Goal: Transaction & Acquisition: Book appointment/travel/reservation

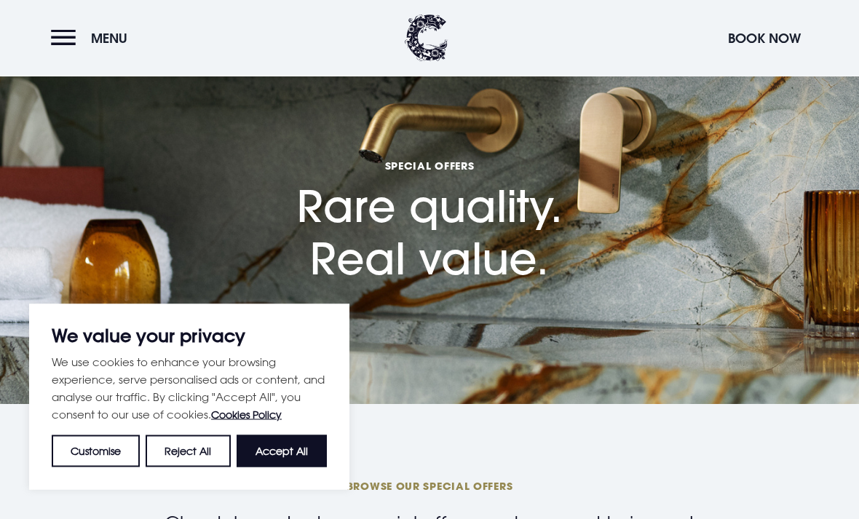
scroll to position [33, 0]
click at [290, 467] on button "Accept All" at bounding box center [282, 451] width 90 height 32
checkbox input "true"
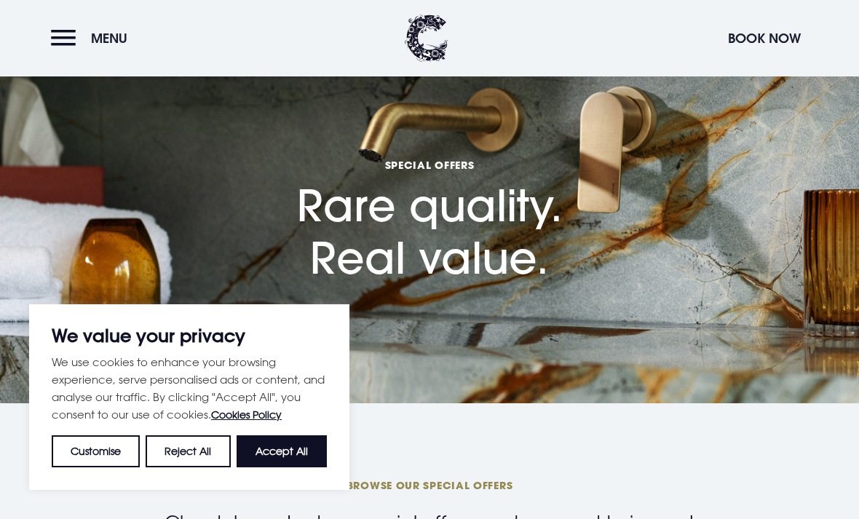
checkbox input "true"
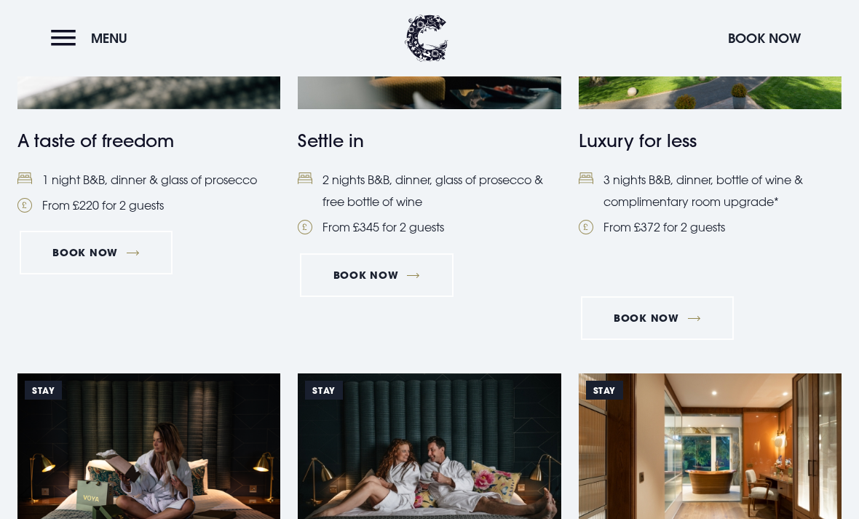
scroll to position [770, 0]
click at [725, 185] on li "3 nights B&B, dinner, bottle of wine & complimentary room upgrade*" at bounding box center [710, 192] width 263 height 44
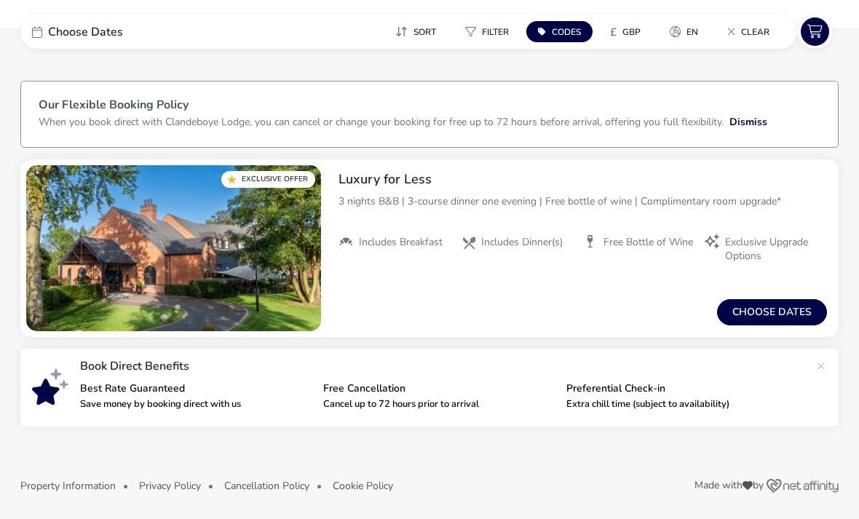
scroll to position [36, 0]
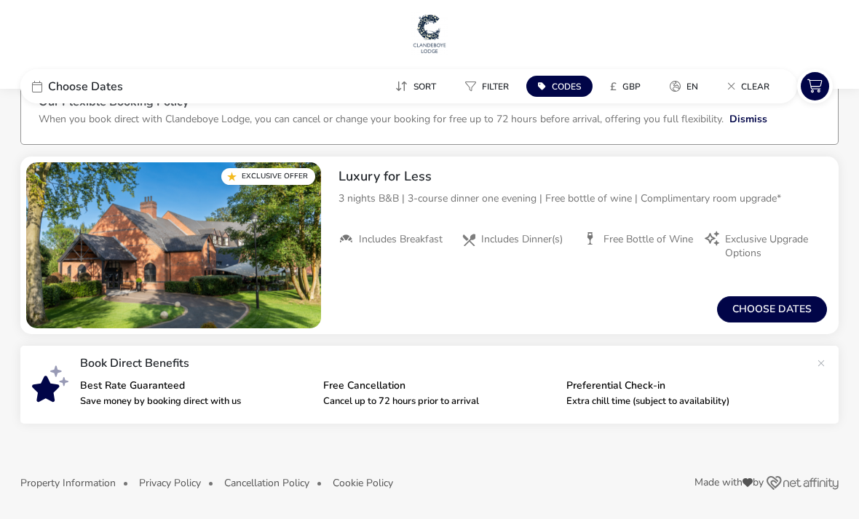
click at [786, 312] on button "Choose dates" at bounding box center [772, 309] width 110 height 26
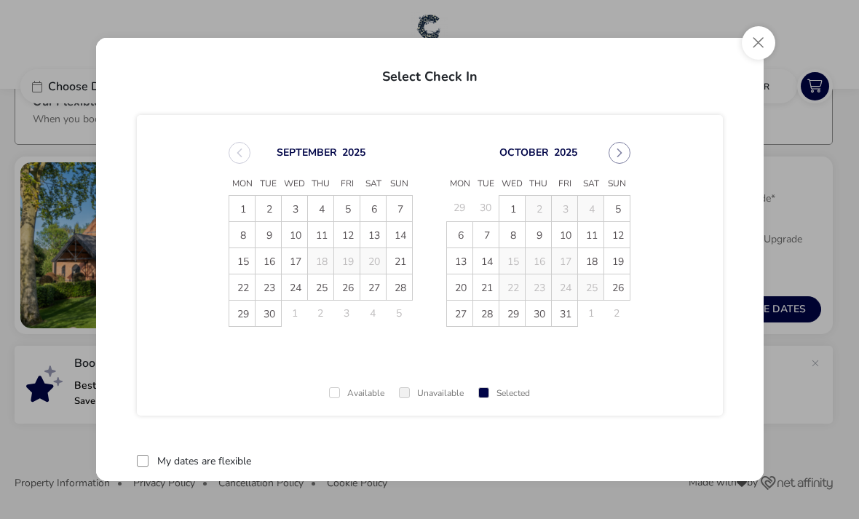
scroll to position [0, 0]
click at [634, 146] on div "October 2025 Mon Tue Wed Thu Fri Sat Sun 29 30 1 2 3 4 5 6 7 8 9 10 11 12 13 14…" at bounding box center [538, 235] width 210 height 220
click at [622, 149] on icon "Next Month" at bounding box center [620, 153] width 10 height 10
click at [626, 152] on button "Next Month" at bounding box center [620, 153] width 22 height 22
click at [572, 238] on span "12" at bounding box center [565, 235] width 25 height 25
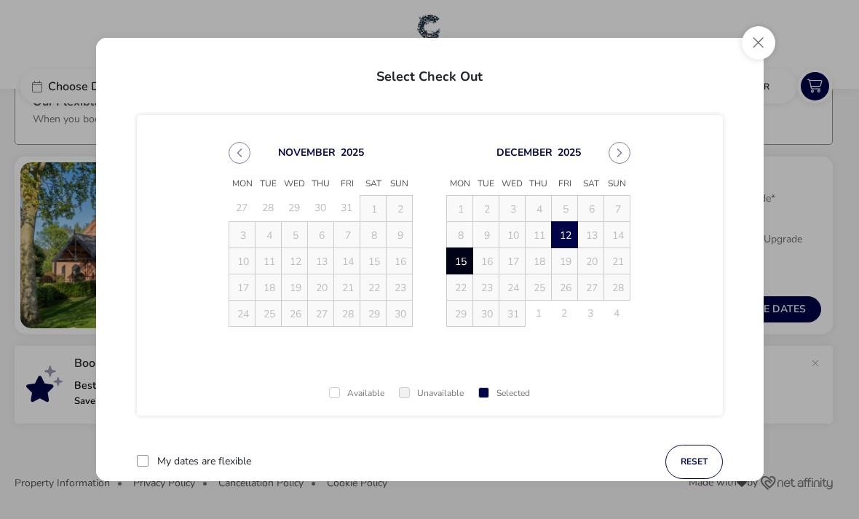
click at [463, 267] on span "15" at bounding box center [460, 261] width 25 height 25
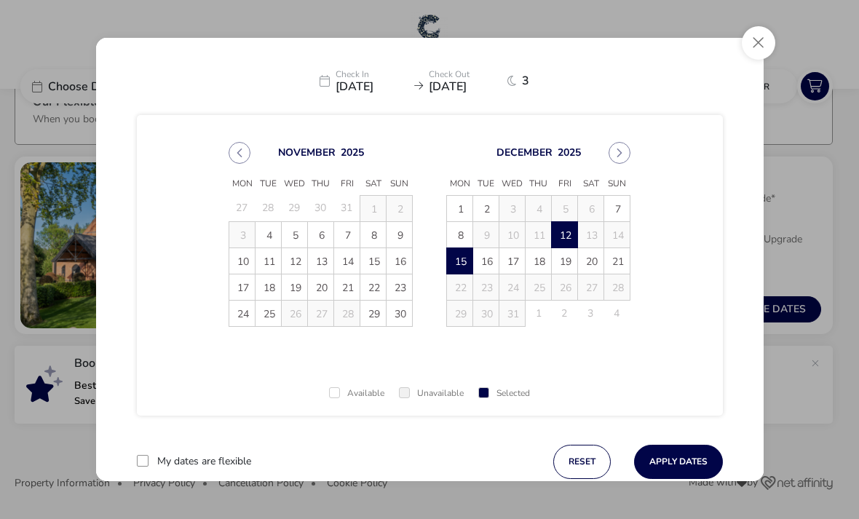
click at [678, 475] on button "Apply Dates" at bounding box center [678, 462] width 89 height 34
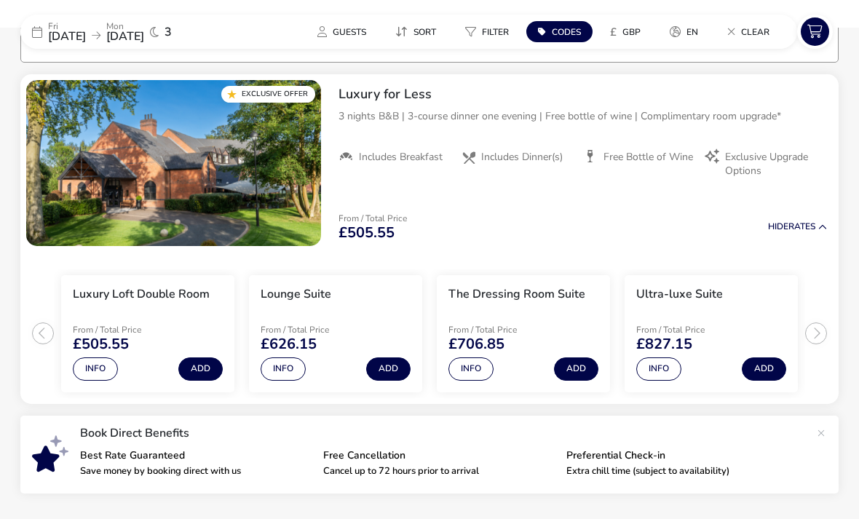
scroll to position [119, 0]
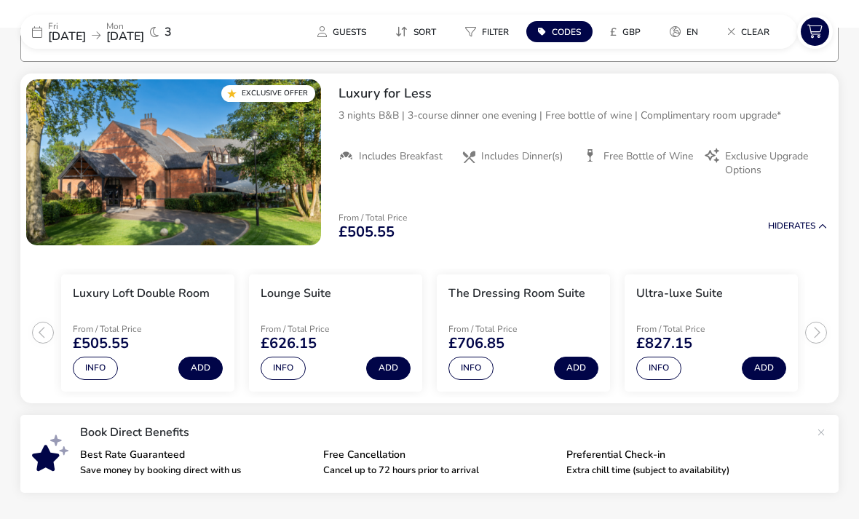
click at [213, 366] on button "Add" at bounding box center [200, 368] width 44 height 23
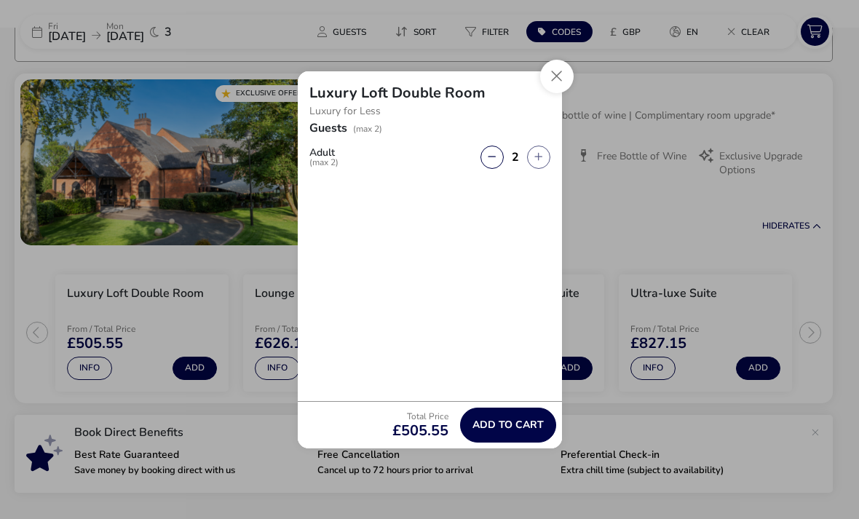
click at [566, 79] on button "Close" at bounding box center [556, 76] width 33 height 33
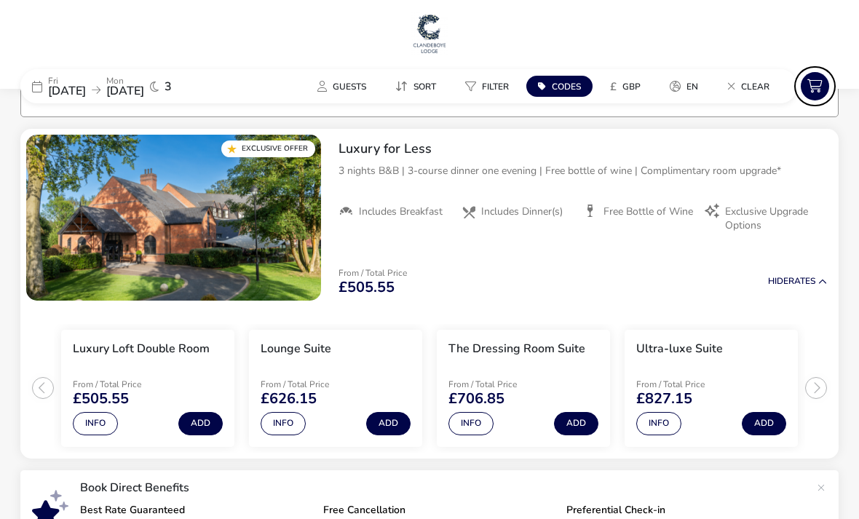
scroll to position [0, 0]
